Goal: Check status: Check status

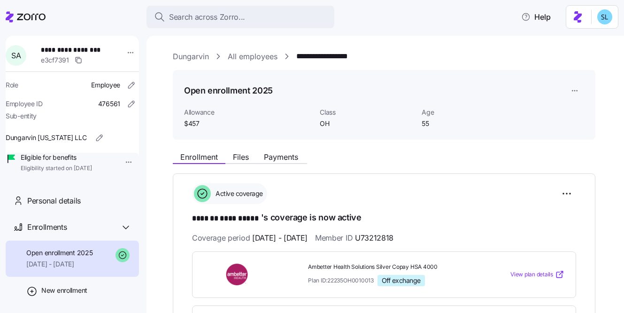
click at [87, 51] on span "**********" at bounding box center [72, 49] width 62 height 9
copy span "**********"
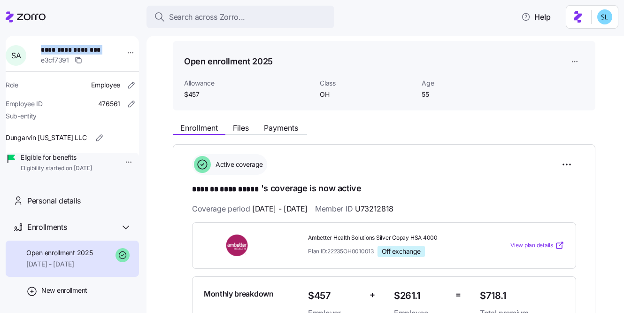
scroll to position [31, 0]
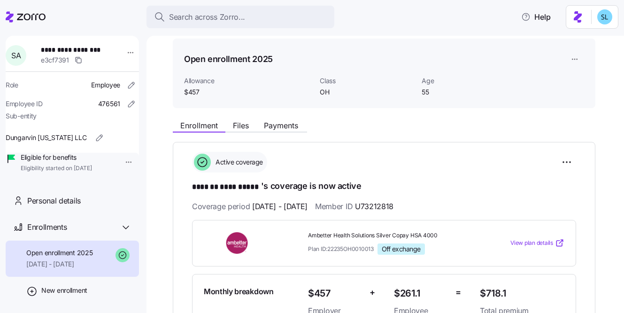
click at [444, 29] on div "Search across Zorro... Help" at bounding box center [312, 17] width 613 height 26
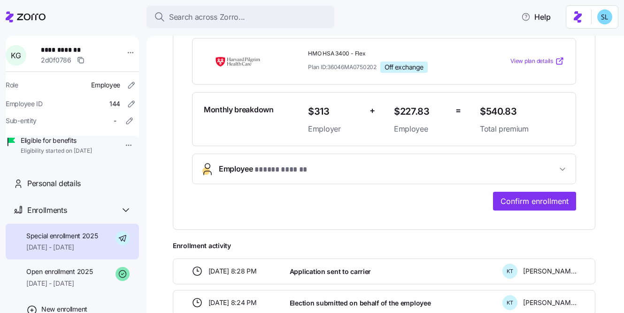
scroll to position [205, 0]
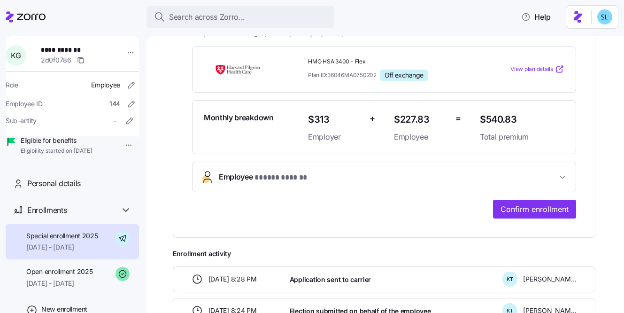
click at [497, 117] on span "$540.83" at bounding box center [522, 119] width 84 height 15
click at [353, 59] on span "HMO HSA 3400 - Flex" at bounding box center [390, 62] width 164 height 8
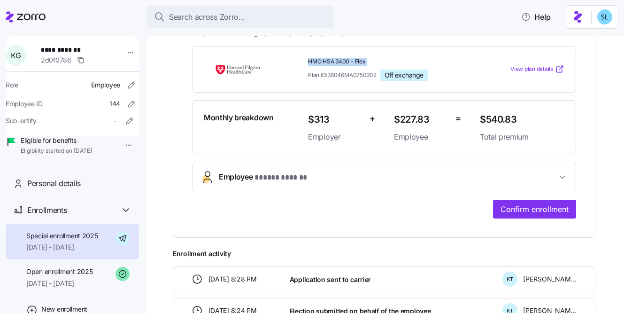
click at [353, 59] on span "HMO HSA 3400 - Flex" at bounding box center [390, 62] width 164 height 8
copy span "HMO HSA 3400 - Flex"
click at [498, 116] on span "$540.83" at bounding box center [522, 119] width 84 height 15
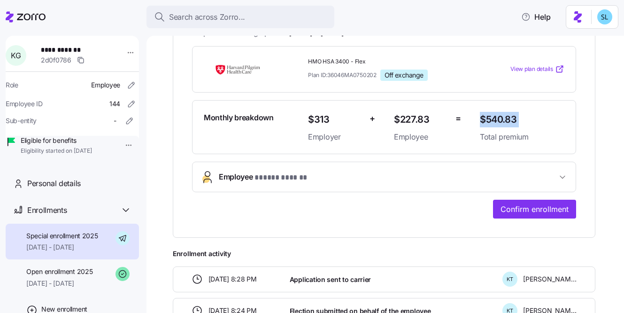
copy span "$540.83"
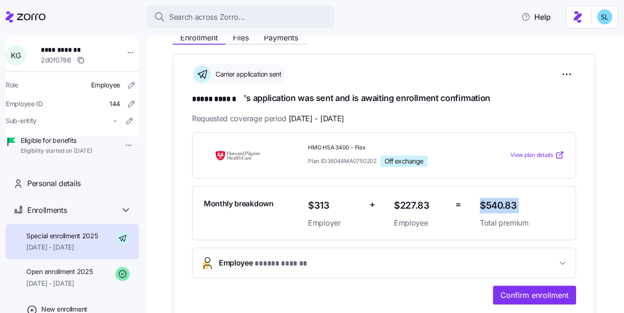
scroll to position [81, 0]
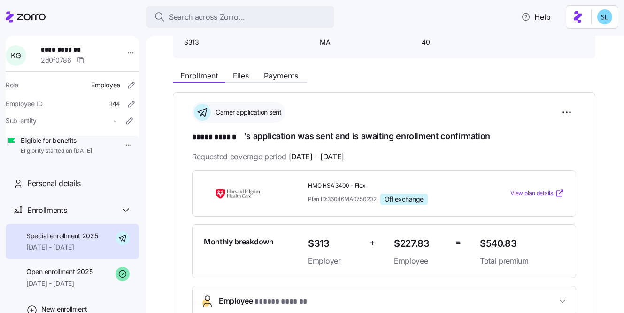
click at [268, 83] on div "Enrollment Files Payments" at bounding box center [240, 76] width 134 height 11
click at [270, 80] on button "Payments" at bounding box center [280, 75] width 49 height 11
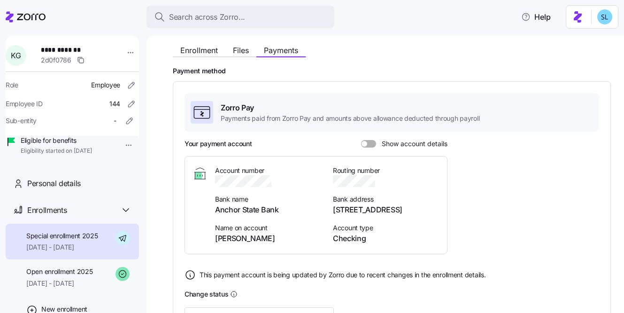
scroll to position [187, 0]
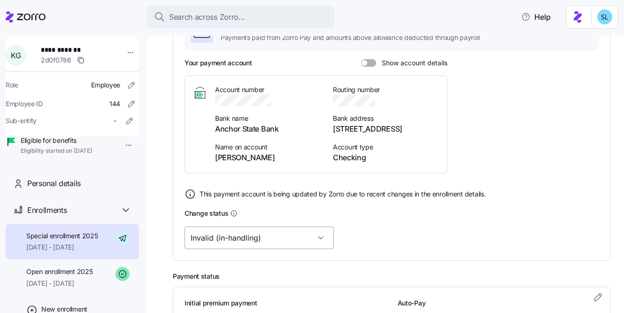
click at [275, 241] on input "Invalid (in-handling)" at bounding box center [258, 237] width 149 height 23
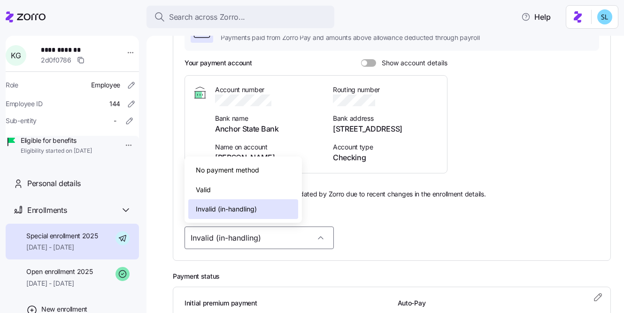
click at [256, 190] on div "Valid" at bounding box center [243, 190] width 110 height 20
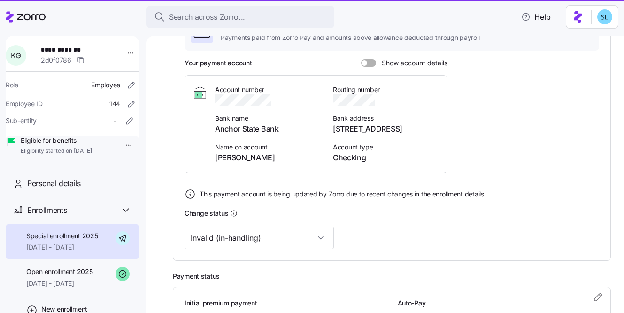
type input "Valid"
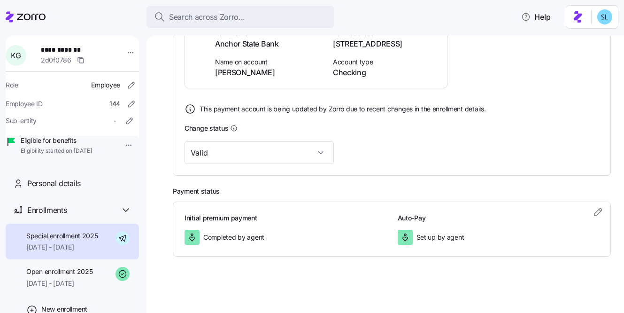
scroll to position [253, 0]
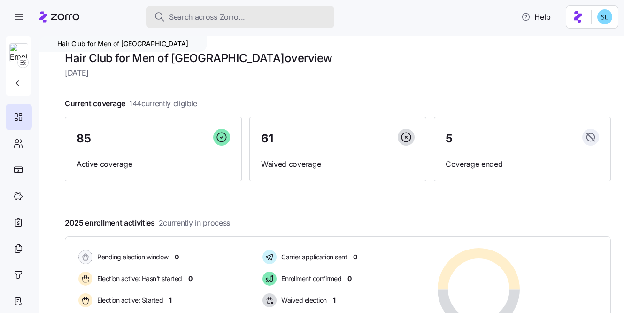
click at [290, 20] on div "Search across Zorro..." at bounding box center [240, 17] width 173 height 12
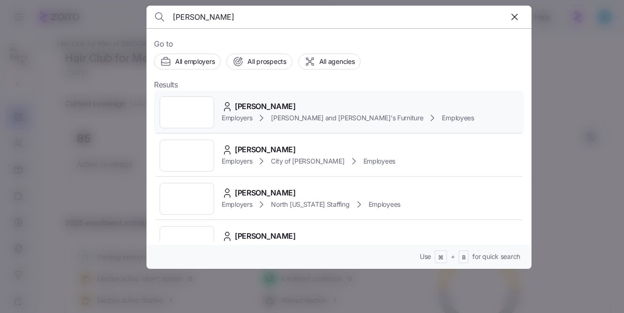
type input "jacob wal"
click at [268, 95] on div "JACOB WALSH Employers Bernie and Phyl's Furniture Employees" at bounding box center [339, 112] width 370 height 43
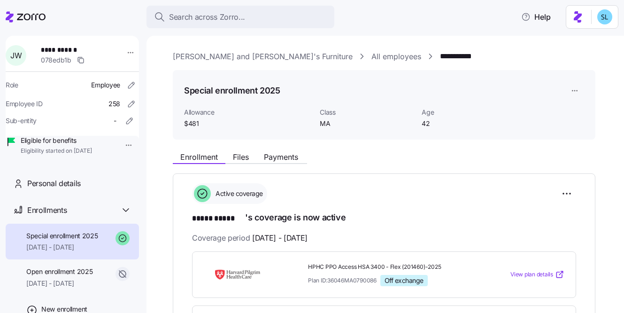
click at [269, 150] on div "Enrollment Files Payments" at bounding box center [384, 155] width 422 height 17
click at [271, 153] on span "Payments" at bounding box center [281, 157] width 34 height 8
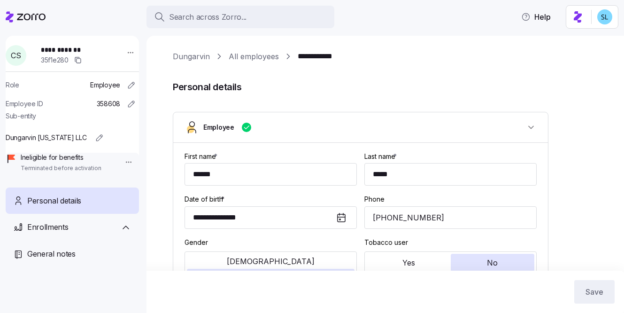
type input "IN"
